Goal: Task Accomplishment & Management: Manage account settings

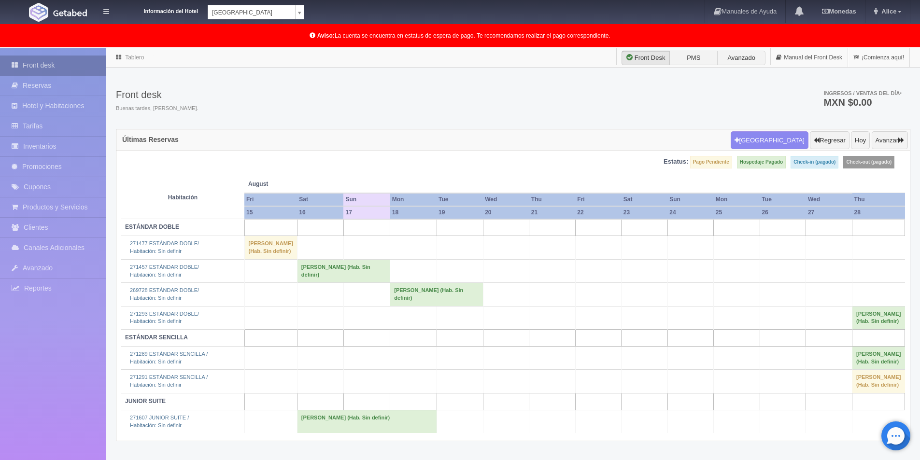
click at [57, 59] on link "Front desk" at bounding box center [53, 66] width 106 height 20
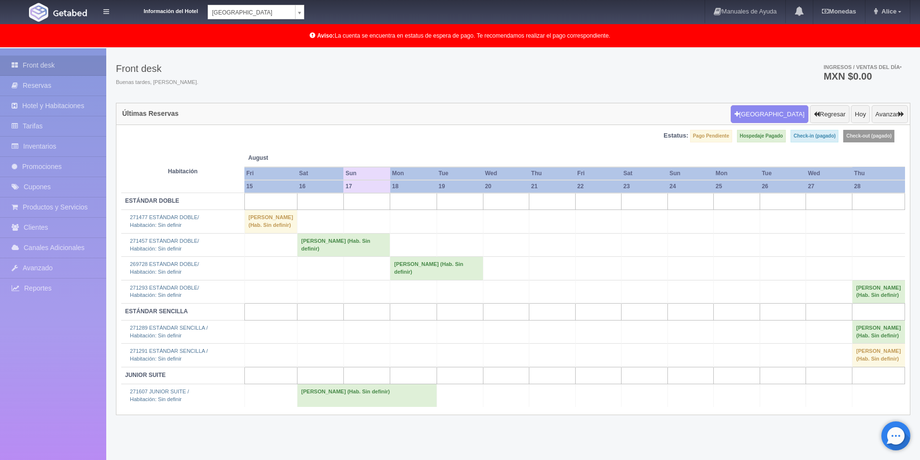
scroll to position [49, 0]
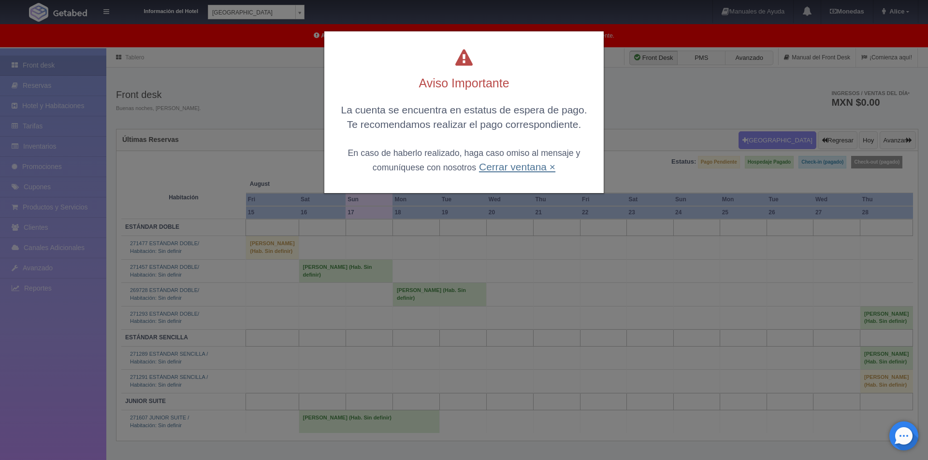
click at [496, 167] on link "Cerrar ventana ×" at bounding box center [517, 166] width 76 height 11
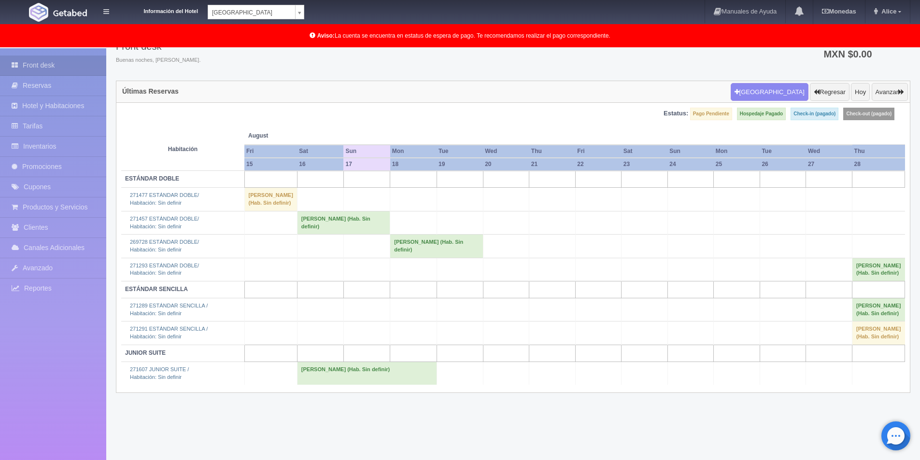
scroll to position [49, 0]
click at [48, 151] on link "Inventarios" at bounding box center [53, 147] width 106 height 20
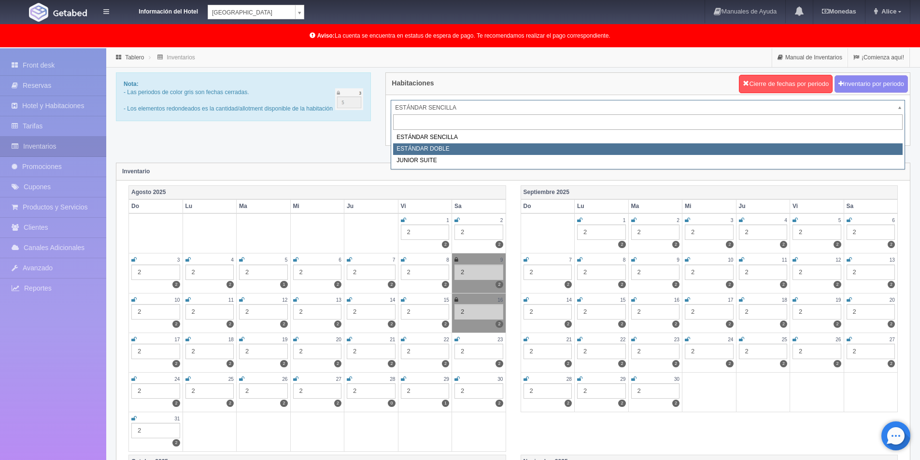
select select "745"
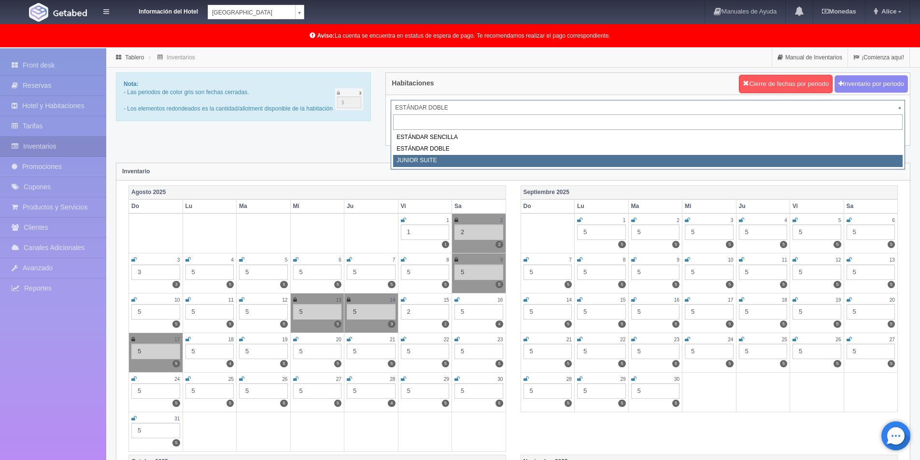
select select "752"
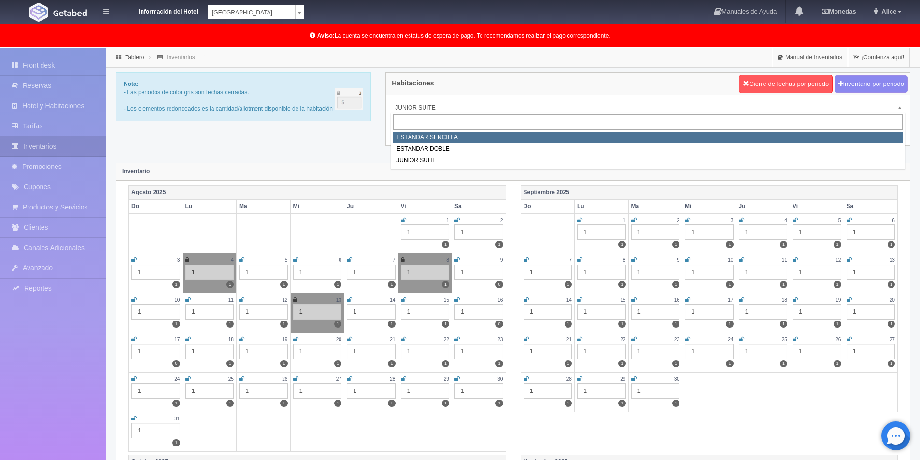
select select "743"
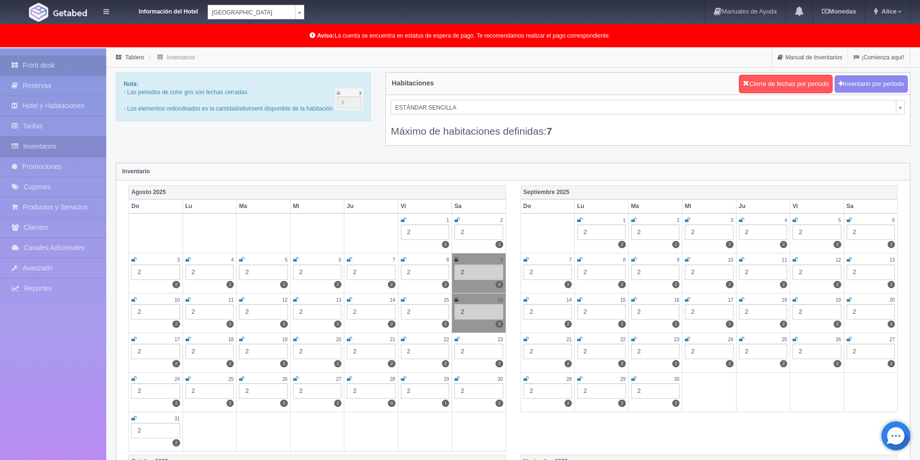
click at [42, 62] on link "Front desk" at bounding box center [53, 66] width 106 height 20
